Goal: Task Accomplishment & Management: Complete application form

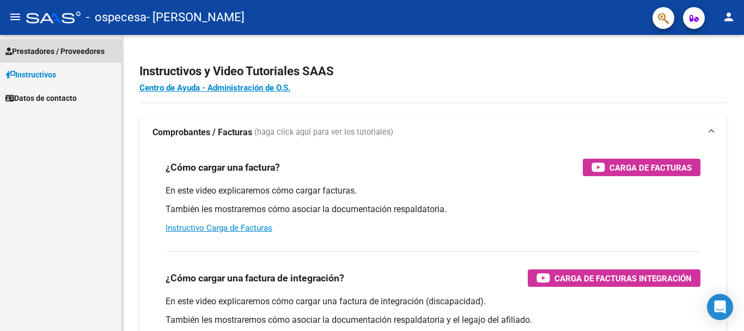
click at [75, 46] on span "Prestadores / Proveedores" at bounding box center [54, 51] width 99 height 12
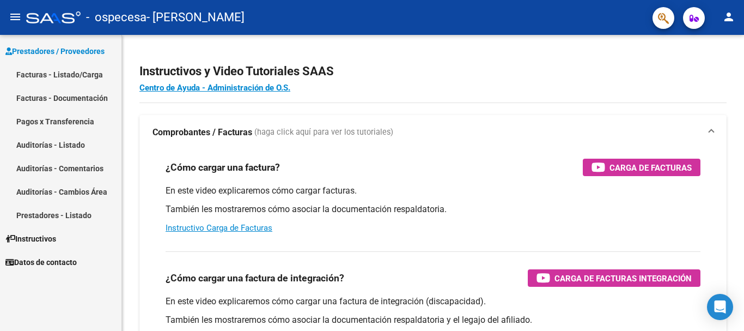
click at [60, 72] on link "Facturas - Listado/Carga" at bounding box center [60, 74] width 121 height 23
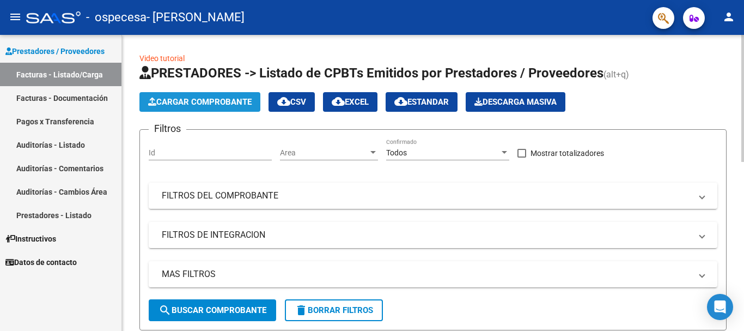
click at [211, 101] on span "Cargar Comprobante" at bounding box center [199, 102] width 103 height 10
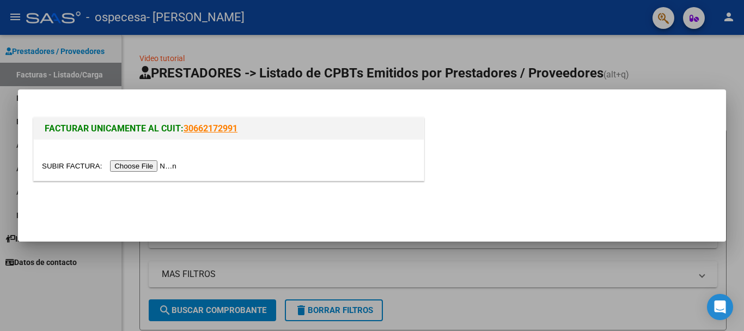
click at [659, 48] on div at bounding box center [372, 165] width 744 height 331
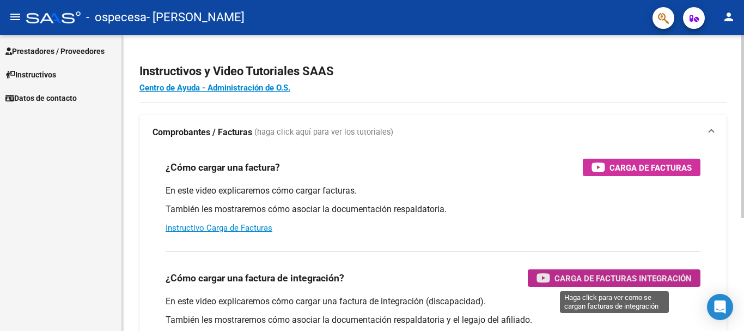
click at [607, 282] on span "Carga de Facturas Integración" at bounding box center [623, 278] width 137 height 14
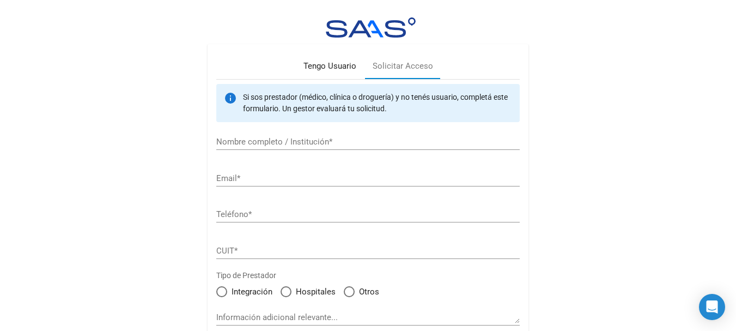
click at [336, 64] on div "Tengo Usuario" at bounding box center [329, 66] width 53 height 13
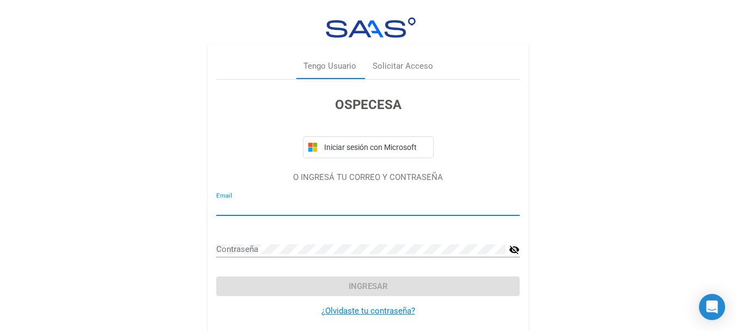
click at [232, 208] on input "Email" at bounding box center [367, 207] width 303 height 10
type input "[EMAIL_ADDRESS][DOMAIN_NAME]"
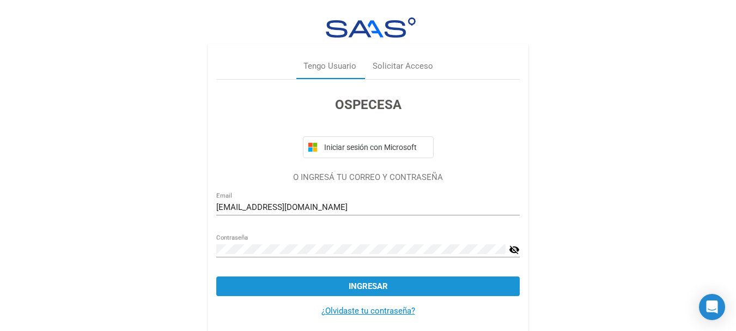
click at [358, 288] on span "Ingresar" at bounding box center [368, 286] width 39 height 10
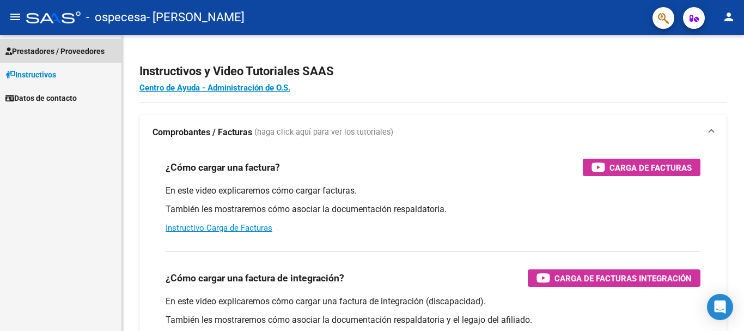
click at [62, 51] on span "Prestadores / Proveedores" at bounding box center [54, 51] width 99 height 12
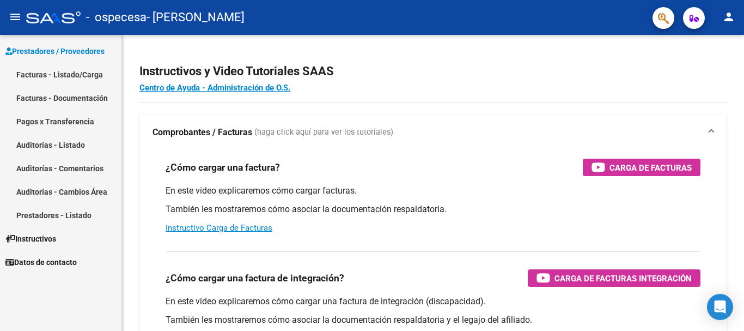
click at [58, 72] on link "Facturas - Listado/Carga" at bounding box center [60, 74] width 121 height 23
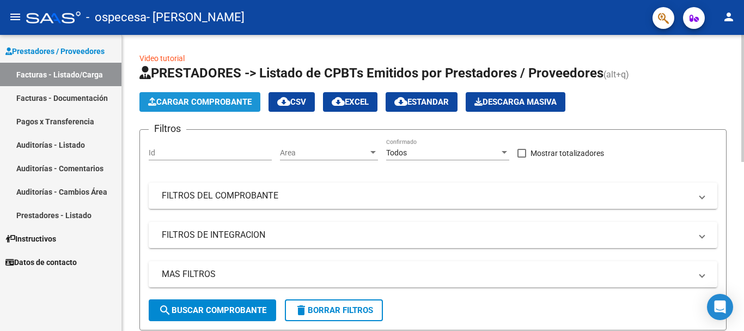
click at [208, 102] on span "Cargar Comprobante" at bounding box center [199, 102] width 103 height 10
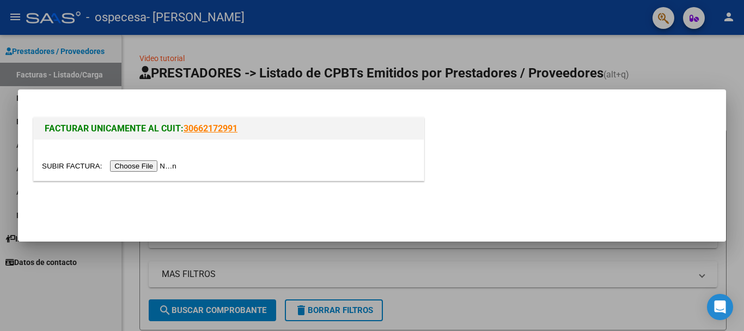
click at [165, 164] on input "file" at bounding box center [111, 165] width 138 height 11
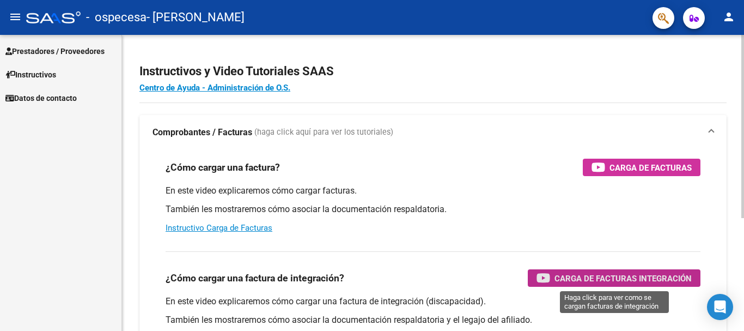
click at [625, 275] on span "Carga de Facturas Integración" at bounding box center [623, 278] width 137 height 14
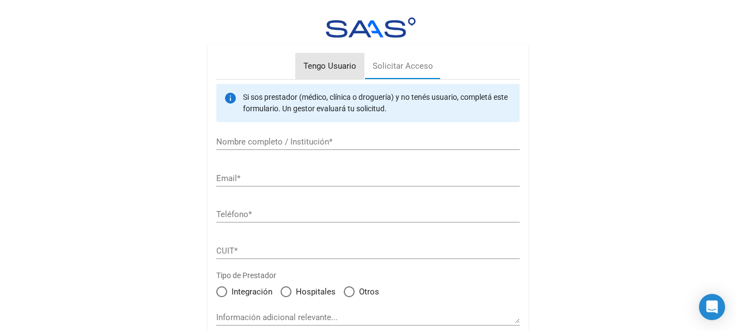
click at [323, 65] on div "Tengo Usuario" at bounding box center [329, 66] width 53 height 13
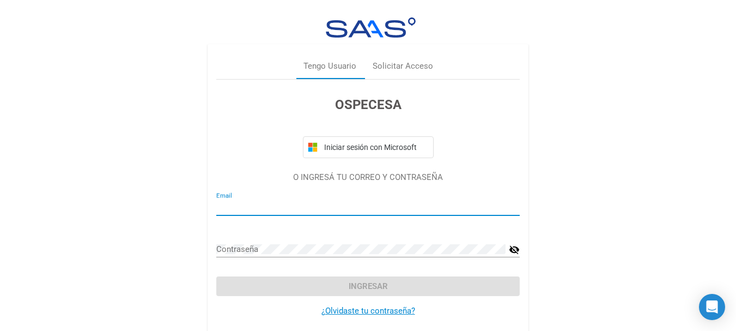
click at [257, 202] on input "Email" at bounding box center [367, 207] width 303 height 10
type input "[EMAIL_ADDRESS][DOMAIN_NAME]"
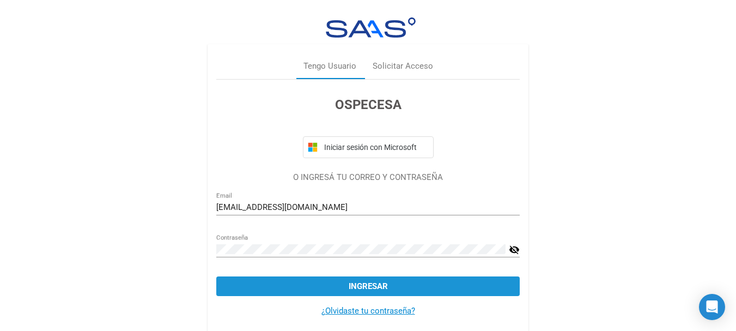
click at [363, 288] on span "Ingresar" at bounding box center [368, 286] width 39 height 10
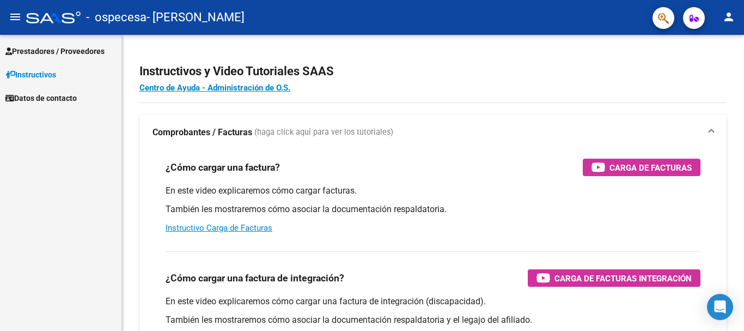
click at [88, 52] on span "Prestadores / Proveedores" at bounding box center [54, 51] width 99 height 12
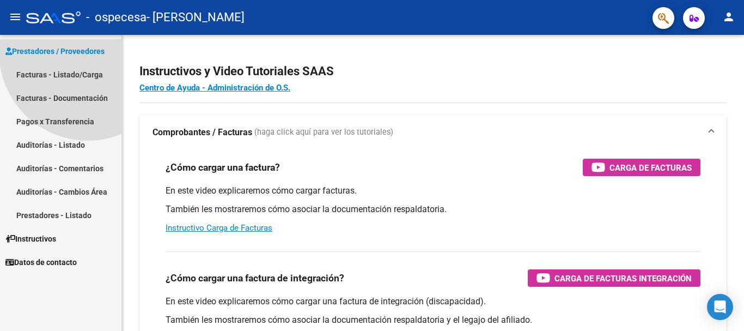
click at [88, 52] on span "Prestadores / Proveedores" at bounding box center [54, 51] width 99 height 12
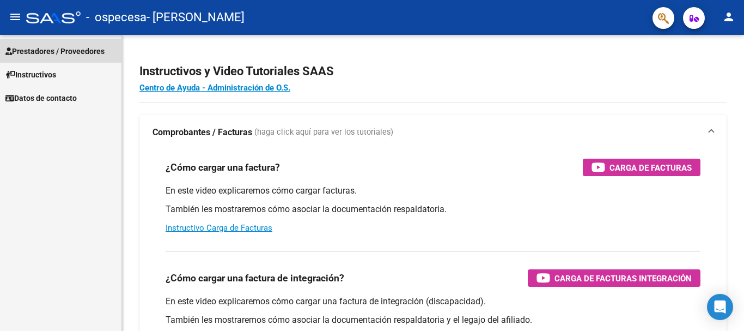
click at [88, 53] on span "Prestadores / Proveedores" at bounding box center [54, 51] width 99 height 12
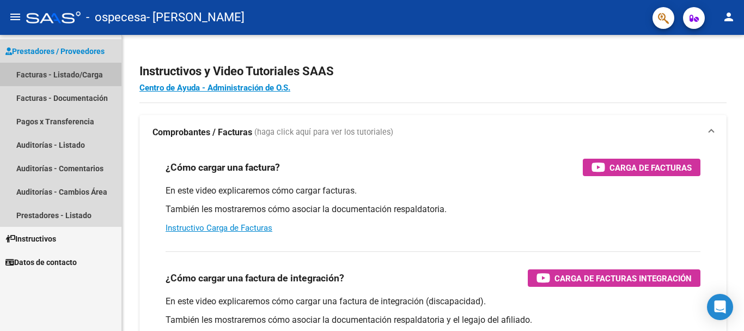
click at [71, 74] on link "Facturas - Listado/Carga" at bounding box center [60, 74] width 121 height 23
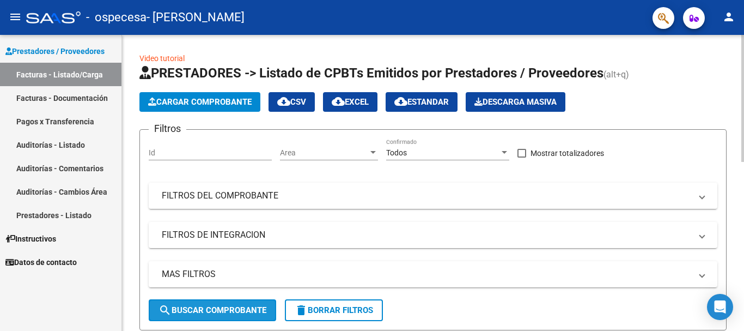
click at [189, 310] on span "search Buscar Comprobante" at bounding box center [213, 310] width 108 height 10
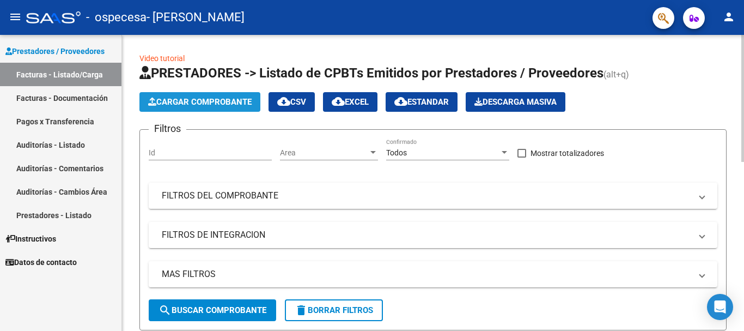
click at [205, 99] on span "Cargar Comprobante" at bounding box center [199, 102] width 103 height 10
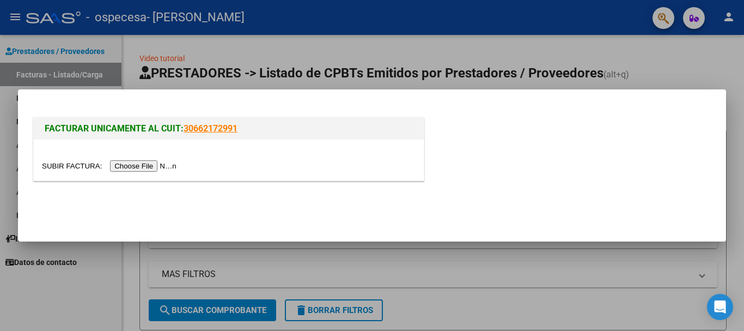
click at [140, 167] on input "file" at bounding box center [111, 165] width 138 height 11
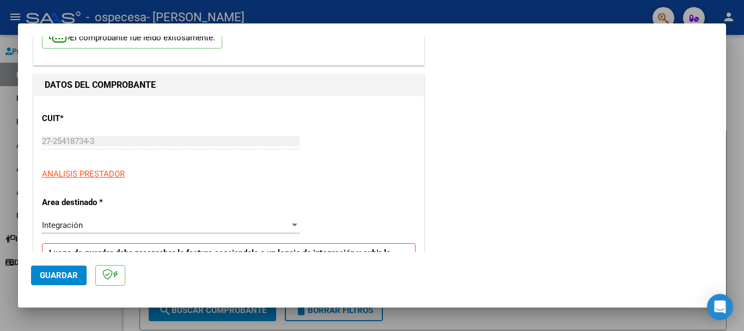
scroll to position [87, 0]
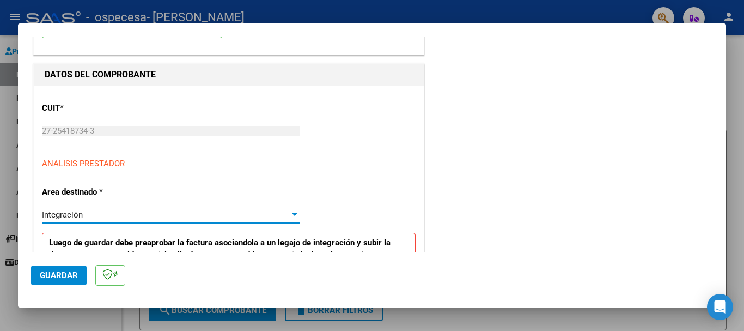
click at [292, 215] on div at bounding box center [294, 214] width 5 height 3
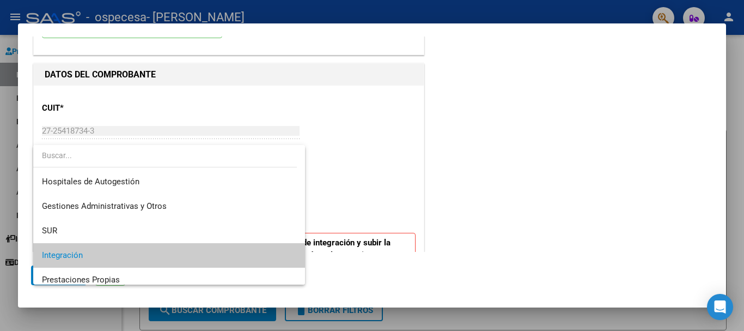
scroll to position [41, 0]
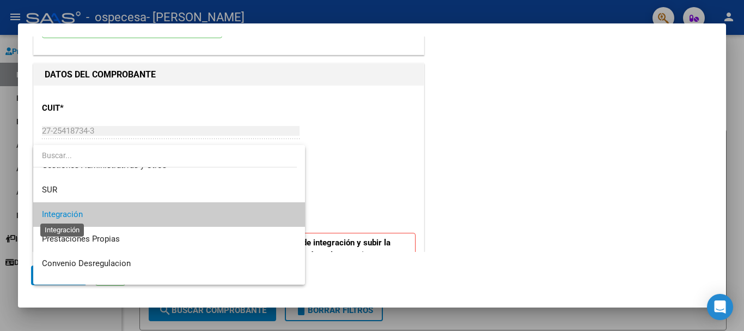
click at [57, 212] on span "Integración" at bounding box center [62, 214] width 41 height 10
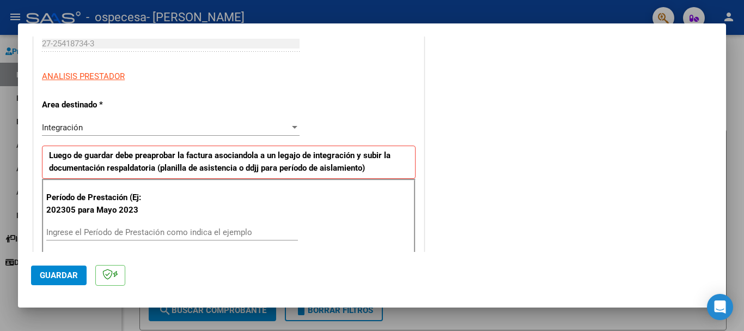
scroll to position [196, 0]
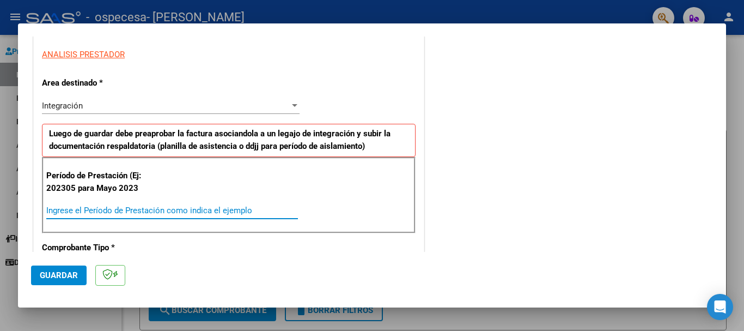
click at [77, 211] on input "Ingrese el Período de Prestación como indica el ejemplo" at bounding box center [172, 210] width 252 height 10
type input "202507"
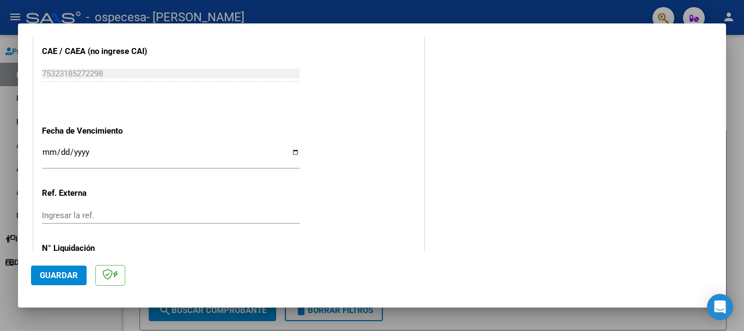
scroll to position [723, 0]
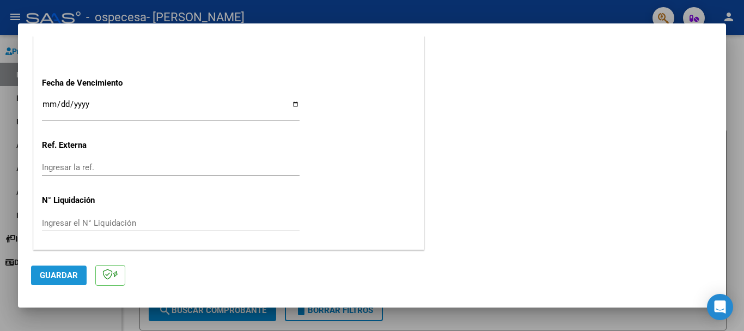
click at [54, 276] on span "Guardar" at bounding box center [59, 275] width 38 height 10
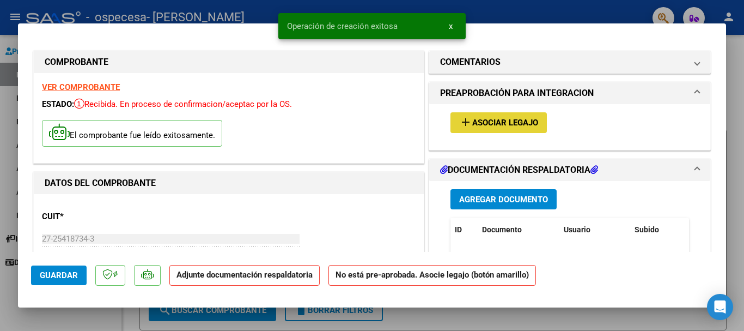
click at [500, 126] on span "Asociar Legajo" at bounding box center [505, 123] width 66 height 10
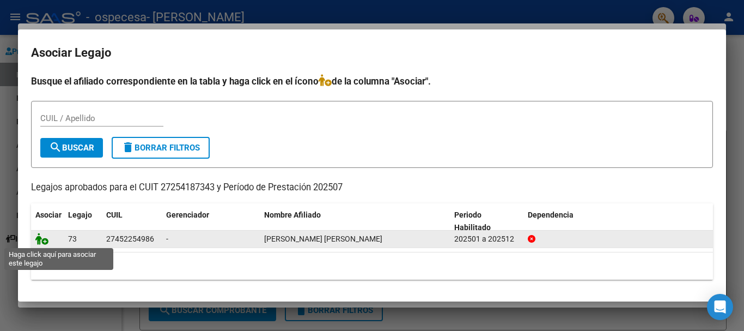
click at [44, 241] on icon at bounding box center [41, 239] width 13 height 12
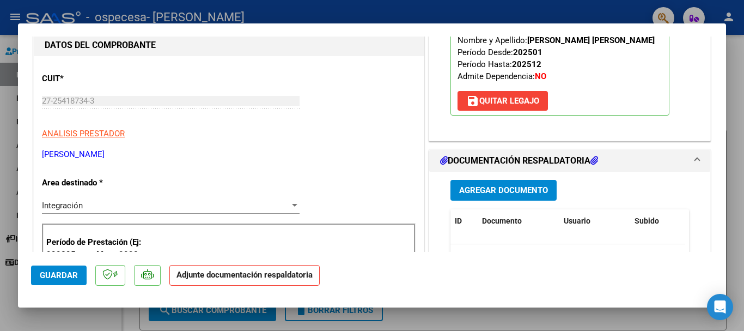
scroll to position [160, 0]
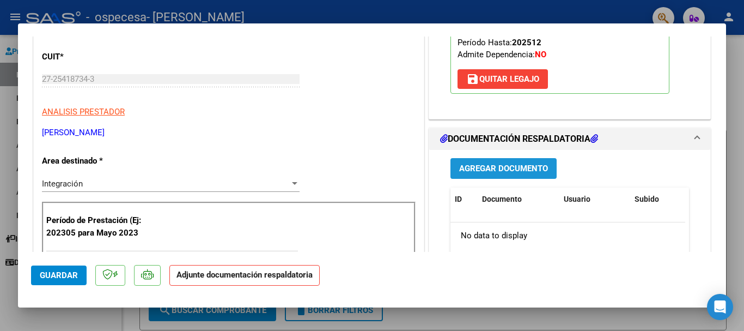
click at [488, 170] on span "Agregar Documento" at bounding box center [503, 169] width 89 height 10
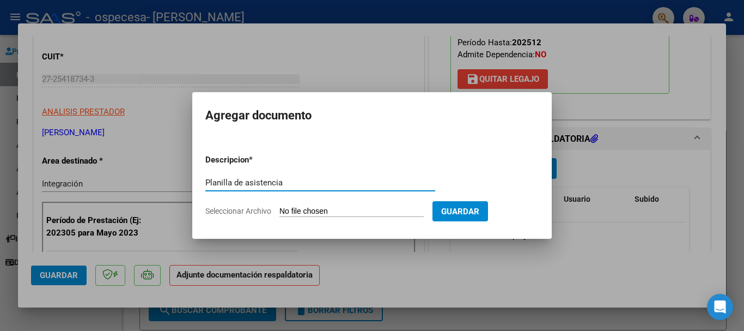
type input "Planilla de asistencia"
click at [258, 209] on span "Seleccionar Archivo" at bounding box center [238, 210] width 66 height 9
click at [279, 209] on input "Seleccionar Archivo" at bounding box center [351, 211] width 144 height 10
click at [260, 211] on span "Seleccionar Archivo" at bounding box center [238, 210] width 66 height 9
click at [279, 211] on input "Seleccionar Archivo" at bounding box center [351, 211] width 144 height 10
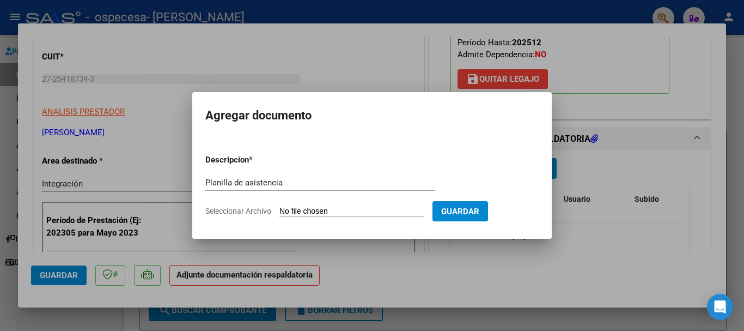
type input "C:\fakepath\asistencia julio.jpeg"
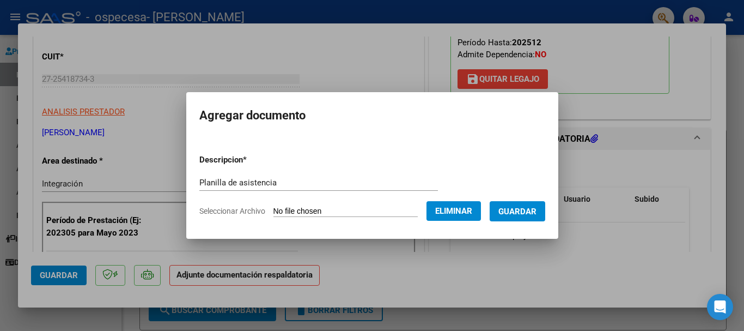
click at [524, 209] on span "Guardar" at bounding box center [517, 211] width 38 height 10
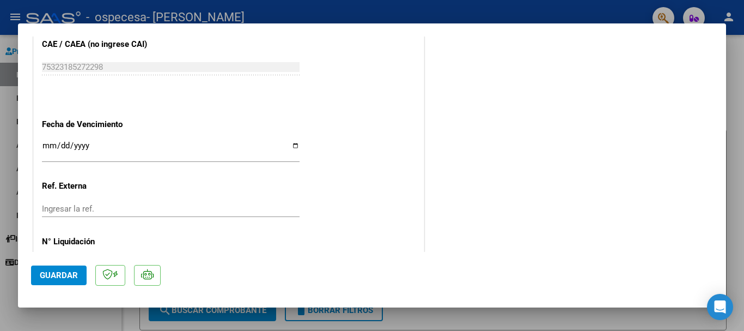
scroll to position [760, 0]
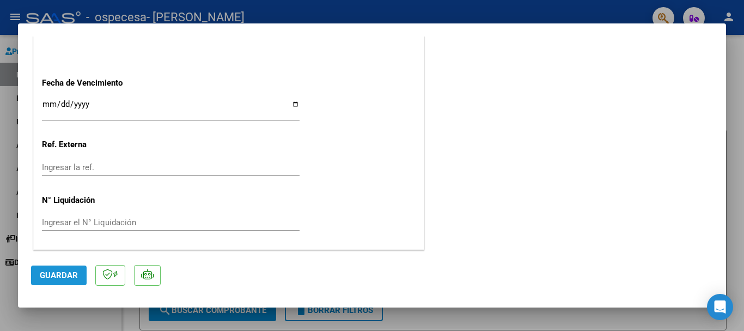
click at [64, 277] on span "Guardar" at bounding box center [59, 275] width 38 height 10
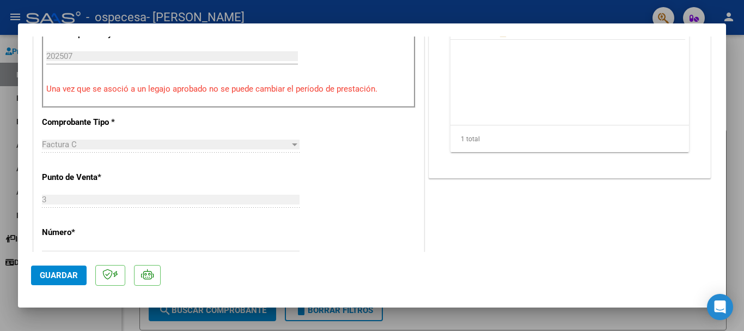
scroll to position [387, 0]
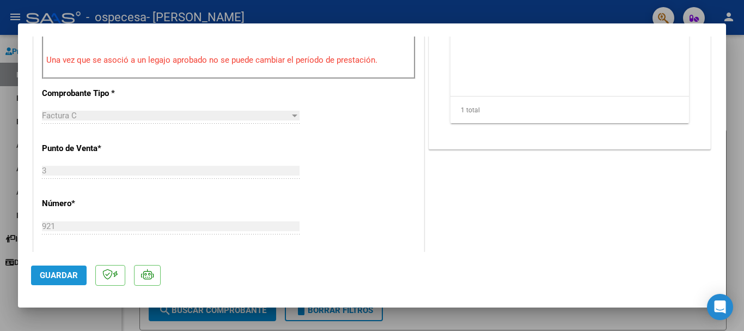
click at [51, 276] on span "Guardar" at bounding box center [59, 275] width 38 height 10
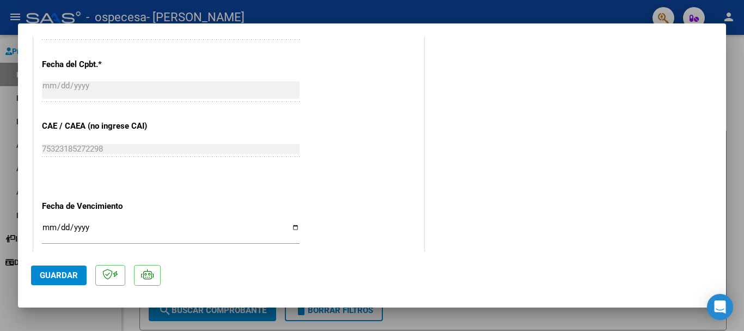
scroll to position [760, 0]
